Goal: Find specific page/section: Find specific page/section

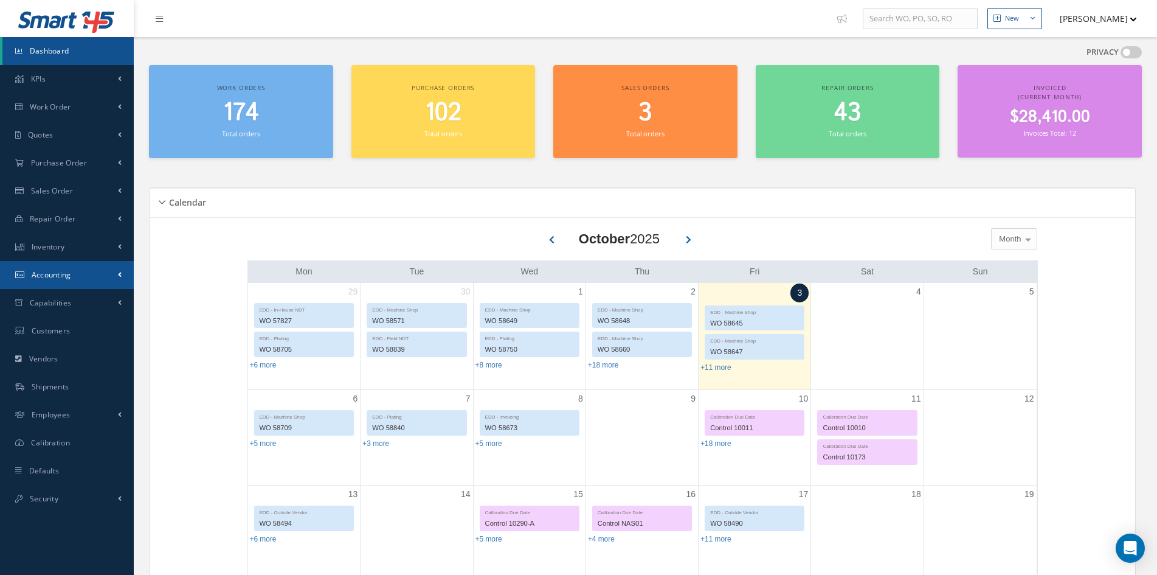
click at [49, 281] on link "Accounting" at bounding box center [67, 275] width 134 height 28
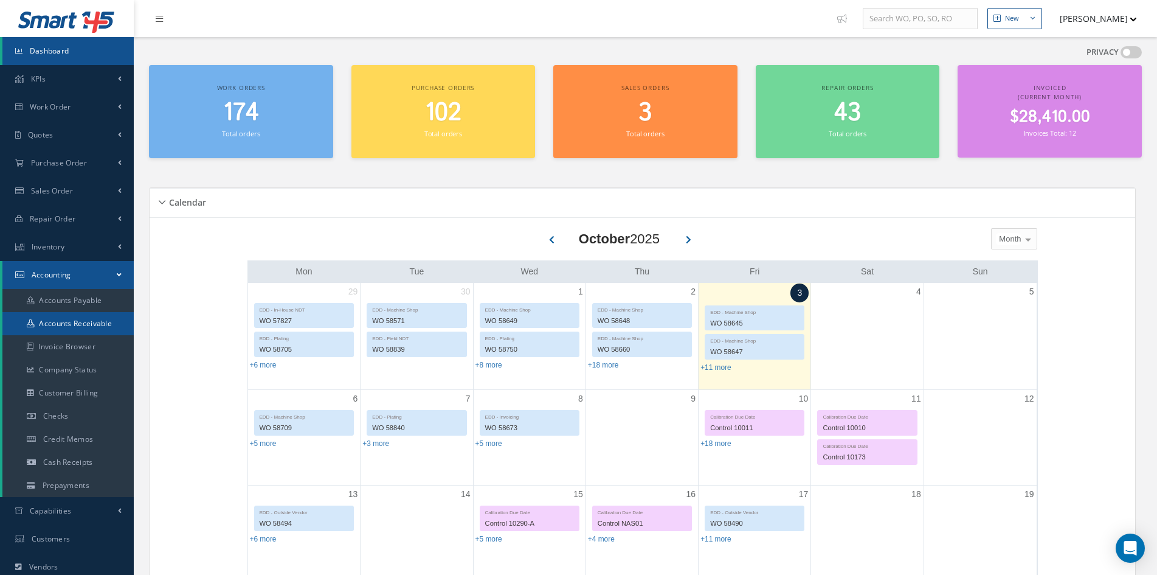
click at [50, 321] on link "Accounts Receivable" at bounding box center [67, 323] width 131 height 23
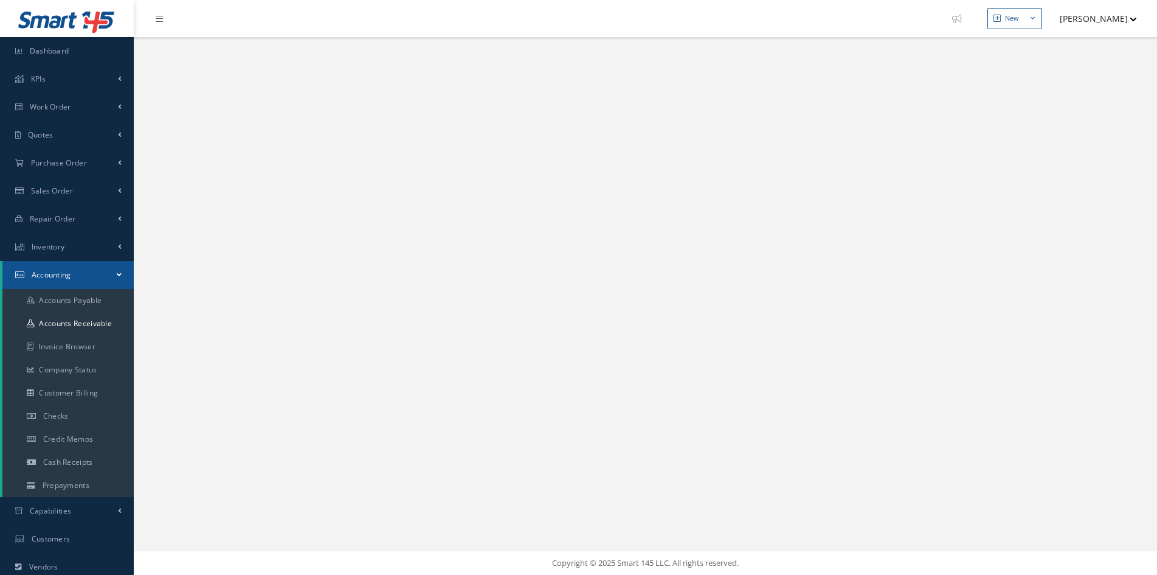
select select "25"
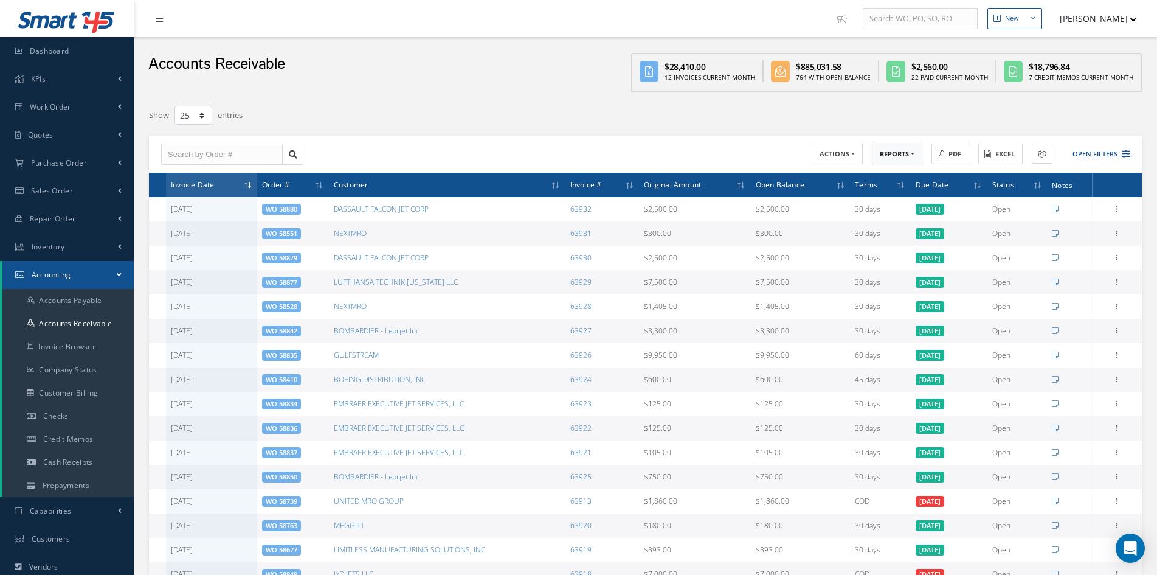
click at [903, 156] on button "REPORTS" at bounding box center [897, 154] width 50 height 21
click at [899, 170] on link "A/R Aging" at bounding box center [920, 174] width 97 height 16
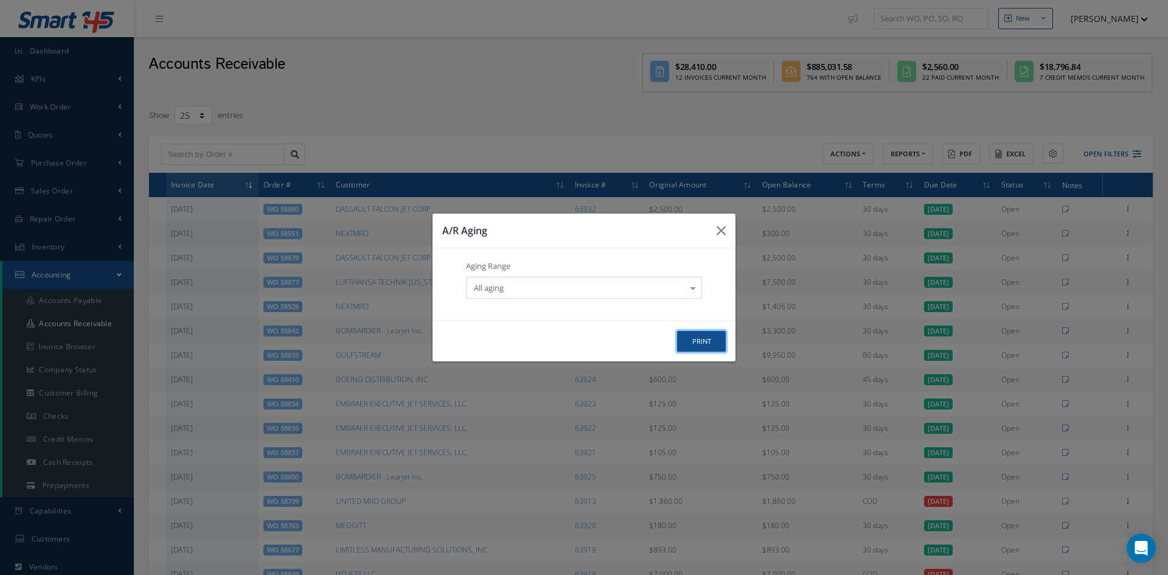
click at [693, 339] on button "print" at bounding box center [701, 341] width 49 height 21
